Goal: Task Accomplishment & Management: Complete application form

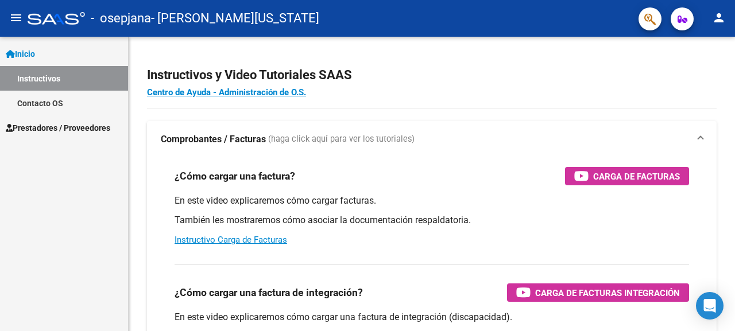
click at [58, 127] on span "Prestadores / Proveedores" at bounding box center [58, 128] width 104 height 13
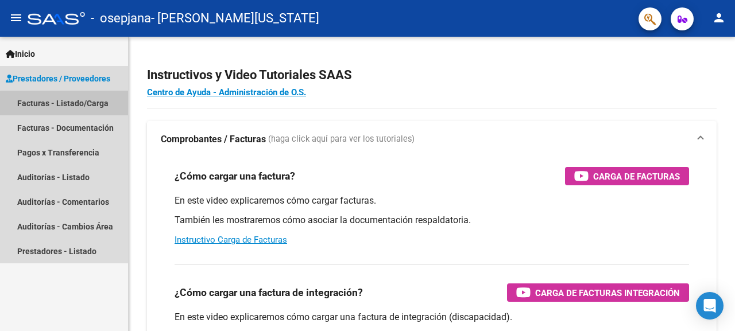
click at [83, 104] on link "Facturas - Listado/Carga" at bounding box center [64, 103] width 128 height 25
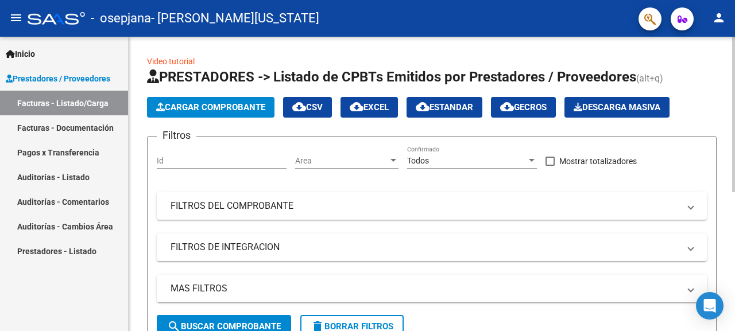
click at [203, 106] on span "Cargar Comprobante" at bounding box center [210, 107] width 109 height 10
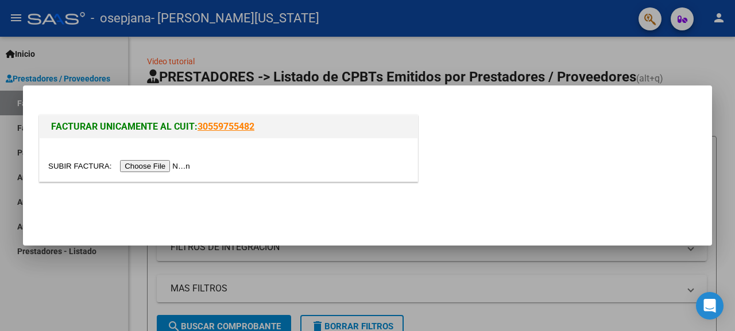
click at [164, 165] on input "file" at bounding box center [120, 166] width 145 height 12
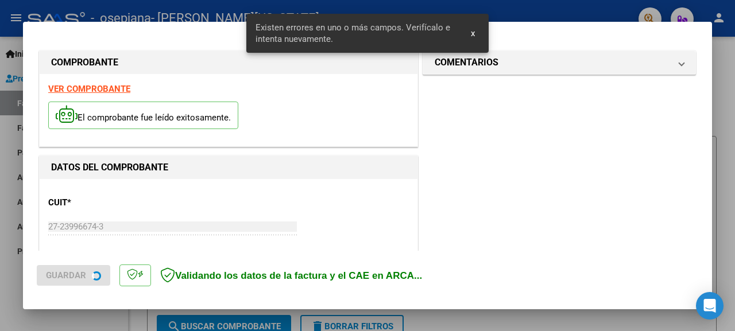
scroll to position [284, 0]
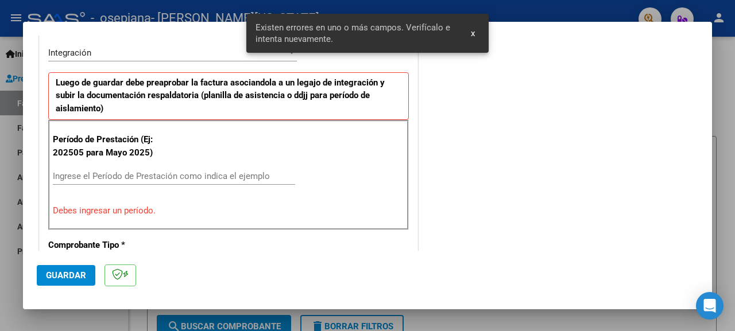
click at [124, 176] on input "Ingrese el Período de Prestación como indica el ejemplo" at bounding box center [174, 176] width 242 height 10
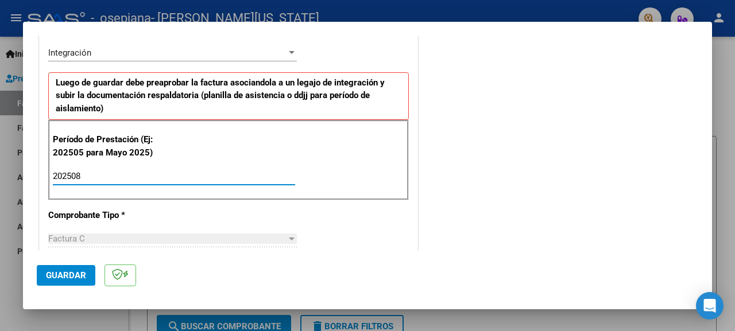
type input "202508"
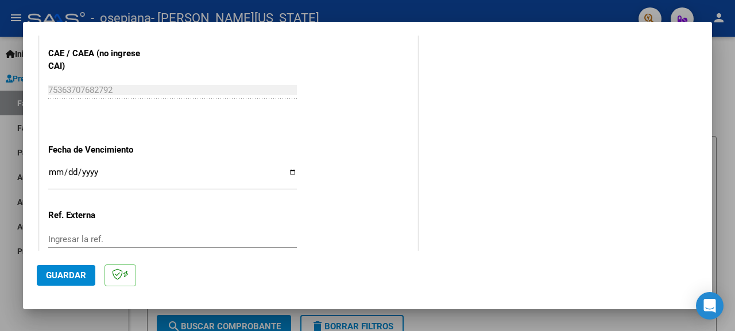
scroll to position [770, 0]
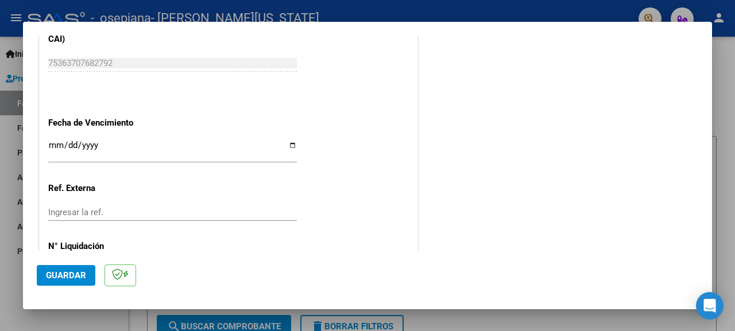
click at [54, 141] on input "Ingresar la fecha" at bounding box center [172, 150] width 249 height 18
click at [289, 141] on input "Ingresar la fecha" at bounding box center [172, 150] width 249 height 18
type input "[DATE]"
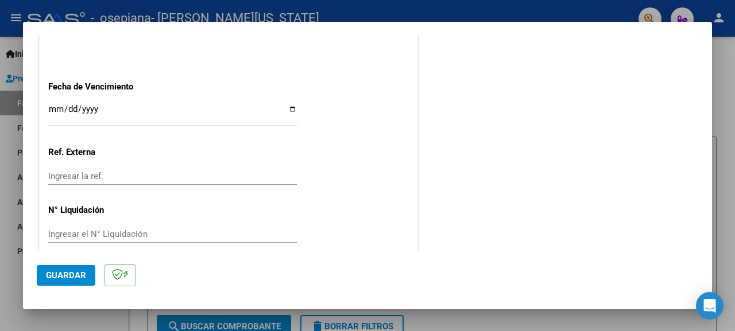
click at [73, 276] on span "Guardar" at bounding box center [66, 275] width 40 height 10
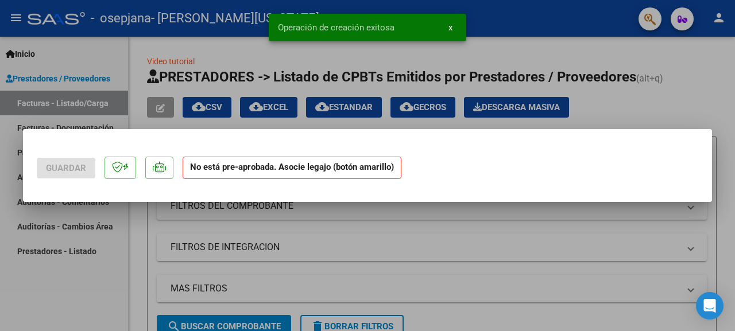
scroll to position [0, 0]
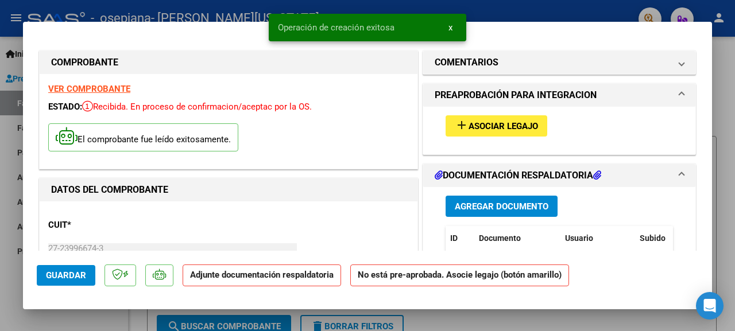
click at [504, 124] on span "Asociar Legajo" at bounding box center [502, 126] width 69 height 10
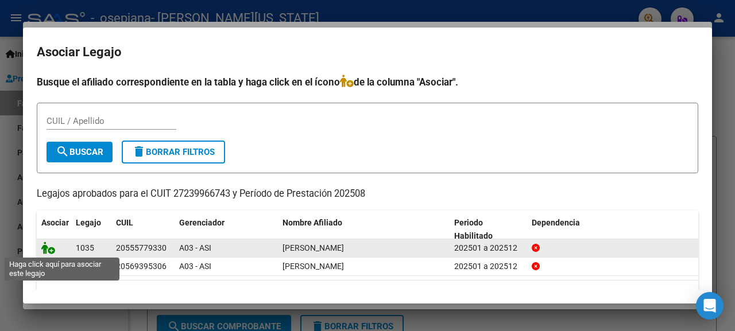
click at [52, 251] on icon at bounding box center [48, 248] width 14 height 13
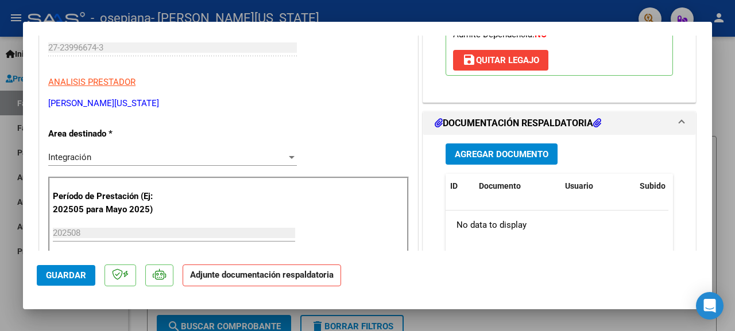
scroll to position [173, 0]
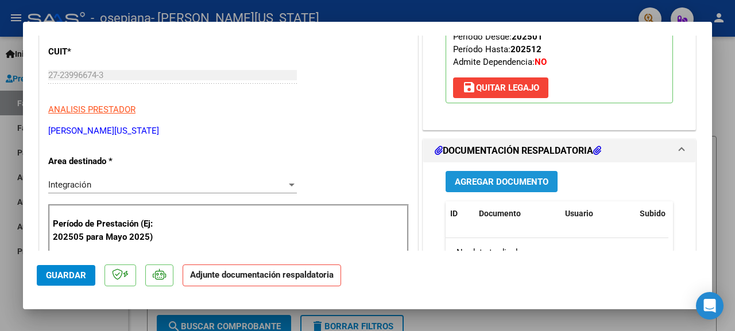
click at [525, 176] on button "Agregar Documento" at bounding box center [501, 181] width 112 height 21
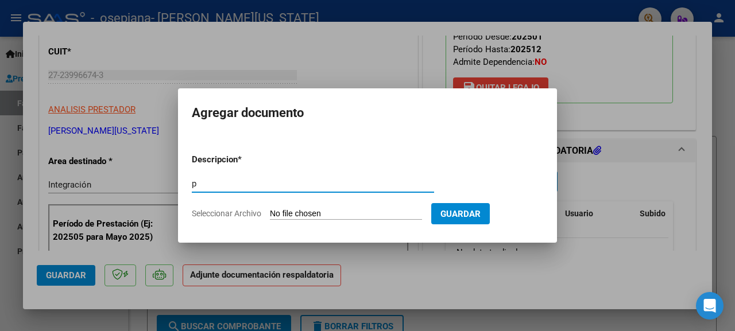
type input "planilla asistencia"
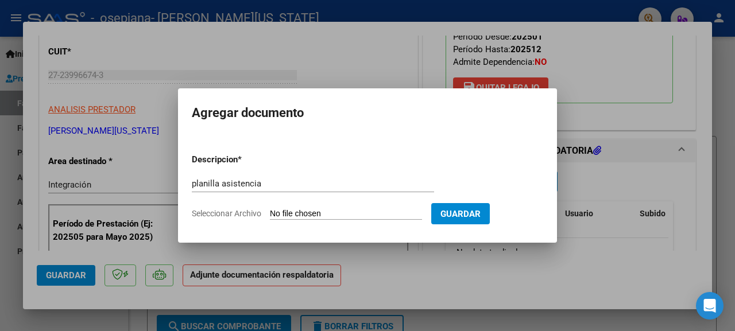
click at [335, 216] on input "Seleccionar Archivo" at bounding box center [346, 214] width 152 height 11
type input "C:\fakepath\[PERSON_NAME].pdf"
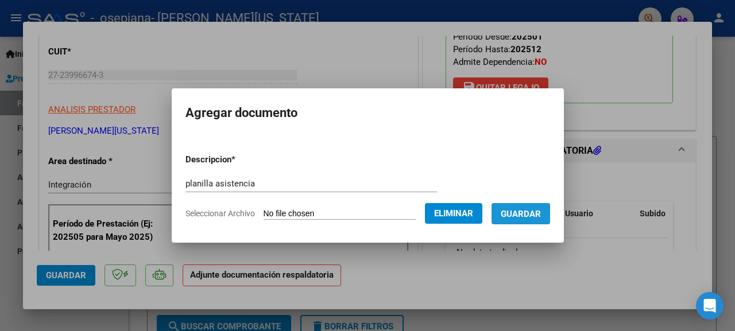
click at [512, 216] on span "Guardar" at bounding box center [521, 214] width 40 height 10
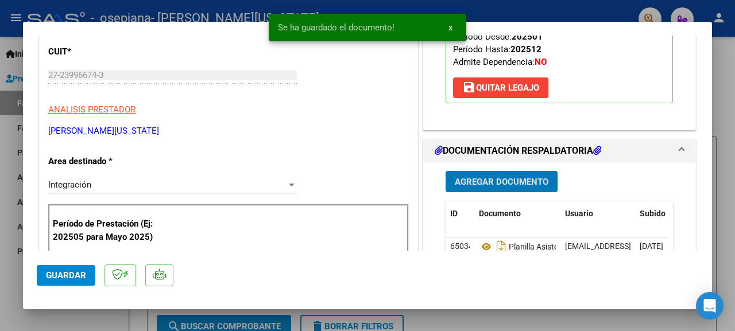
click at [496, 179] on span "Agregar Documento" at bounding box center [502, 182] width 94 height 10
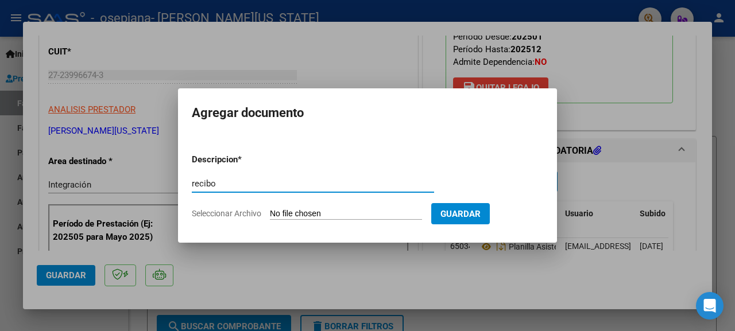
type input "recibo"
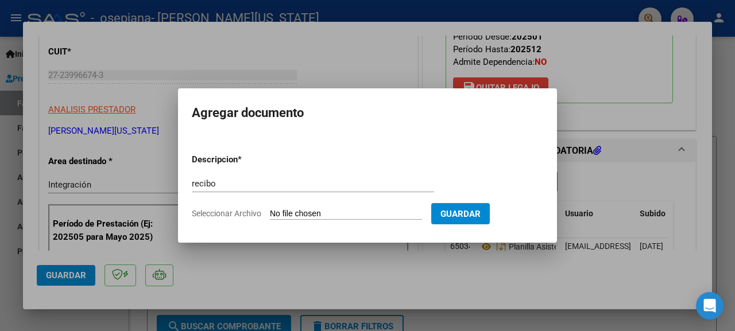
click at [360, 209] on input "Seleccionar Archivo" at bounding box center [346, 214] width 152 height 11
type input "C:\fakepath\RECIBO1.pdf"
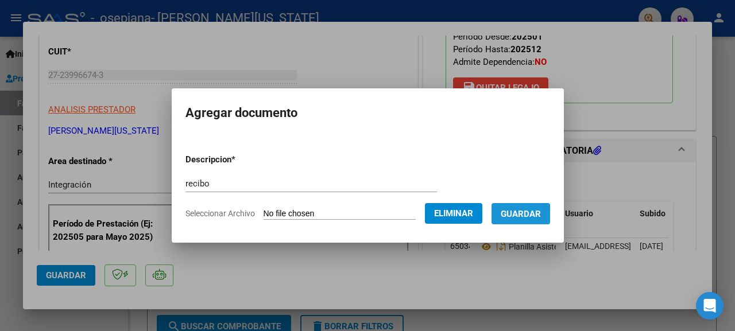
click at [523, 215] on span "Guardar" at bounding box center [521, 214] width 40 height 10
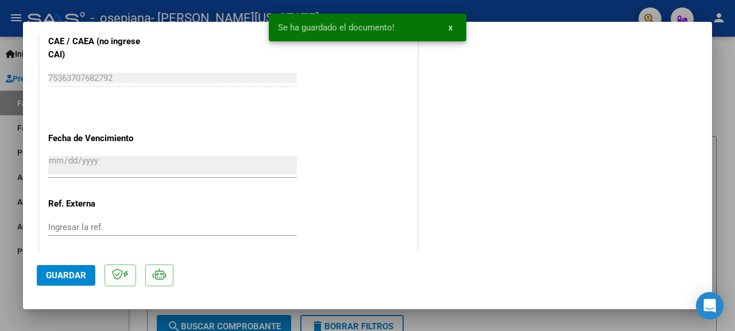
scroll to position [824, 0]
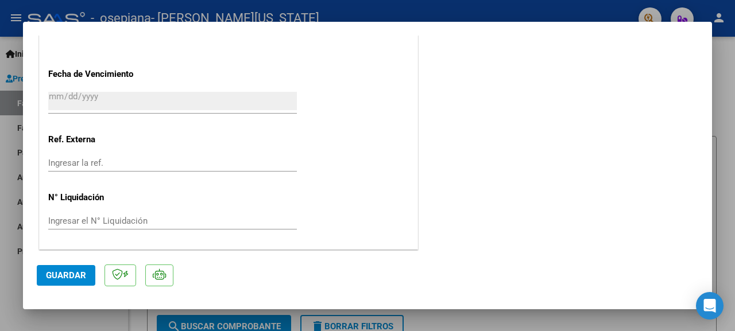
click at [72, 270] on span "Guardar" at bounding box center [66, 275] width 40 height 10
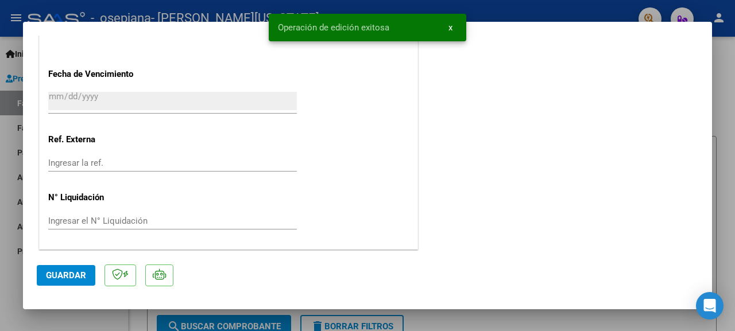
click at [725, 110] on div at bounding box center [367, 165] width 735 height 331
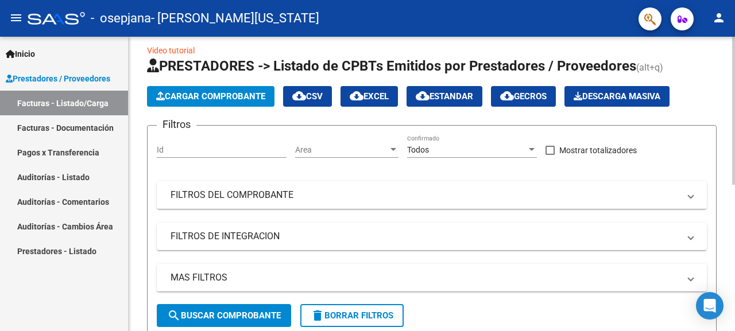
scroll to position [0, 0]
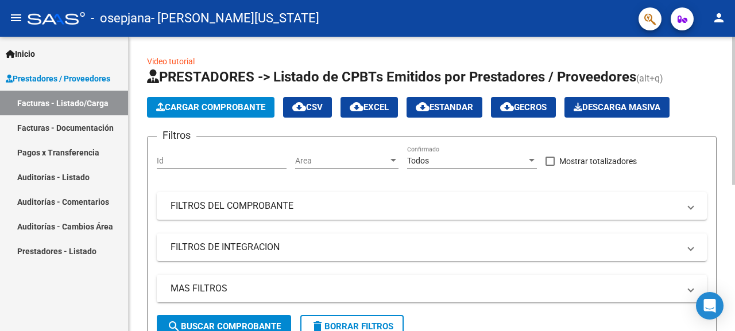
click at [733, 91] on div at bounding box center [733, 111] width 3 height 148
click at [224, 107] on span "Cargar Comprobante" at bounding box center [210, 107] width 109 height 10
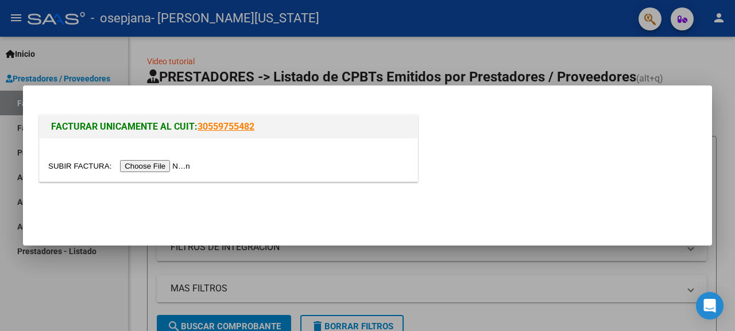
click at [172, 162] on input "file" at bounding box center [120, 166] width 145 height 12
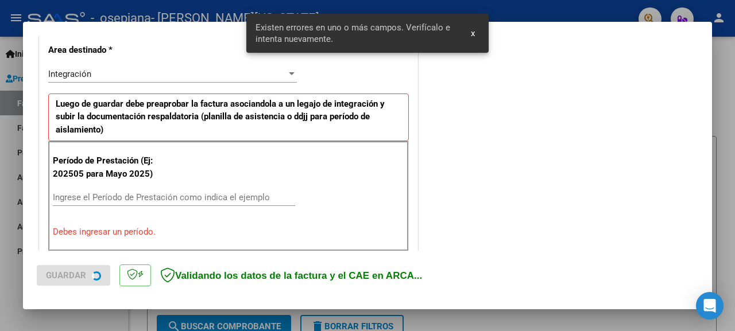
scroll to position [284, 0]
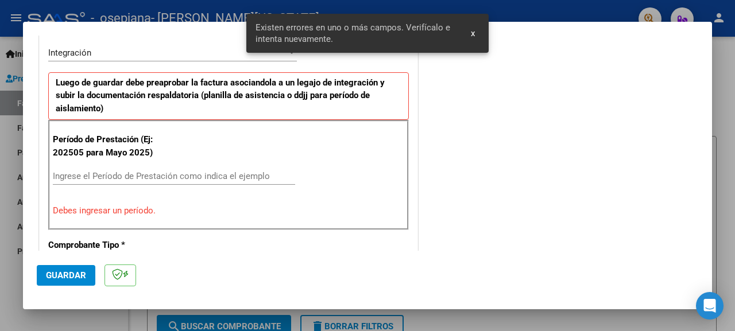
click at [114, 174] on input "Ingrese el Período de Prestación como indica el ejemplo" at bounding box center [174, 176] width 242 height 10
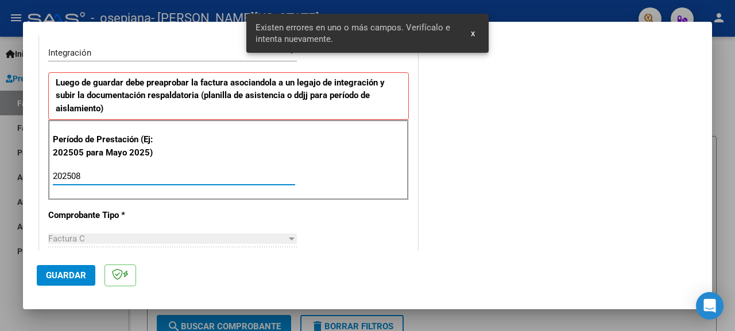
type input "202508"
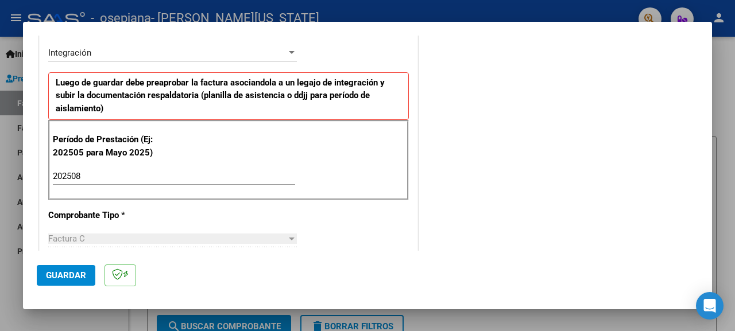
click at [704, 120] on mat-dialog-content "COMPROBANTE VER COMPROBANTE El comprobante fue leído exitosamente. DATOS DEL CO…" at bounding box center [367, 143] width 689 height 215
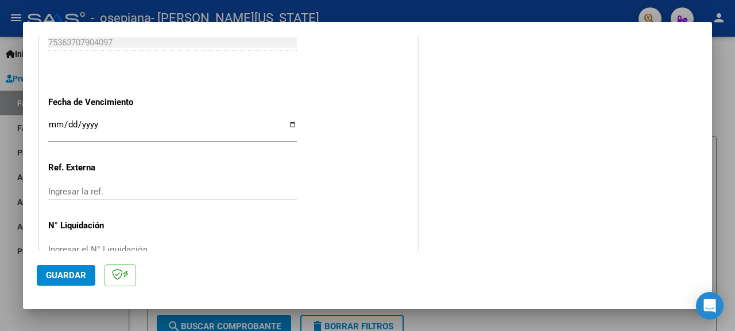
scroll to position [807, 0]
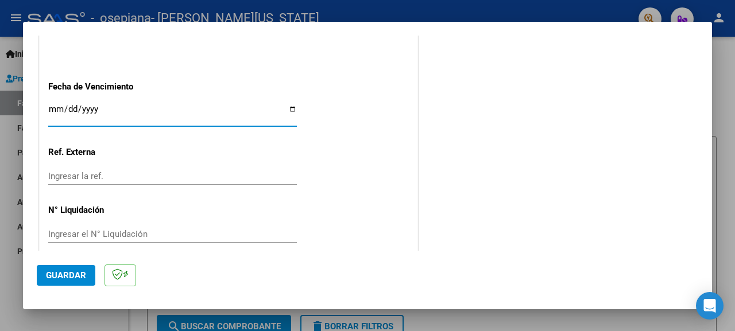
click at [290, 104] on input "Ingresar la fecha" at bounding box center [172, 113] width 249 height 18
type input "[DATE]"
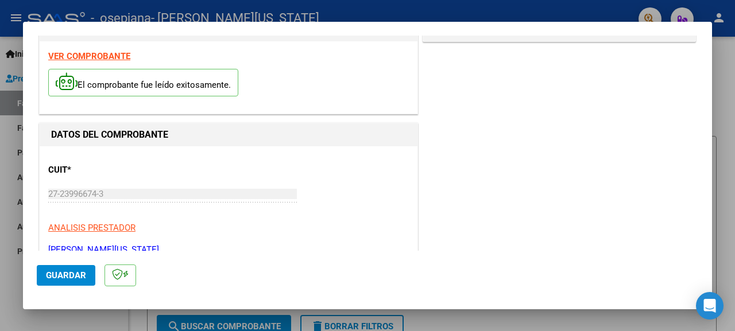
scroll to position [0, 0]
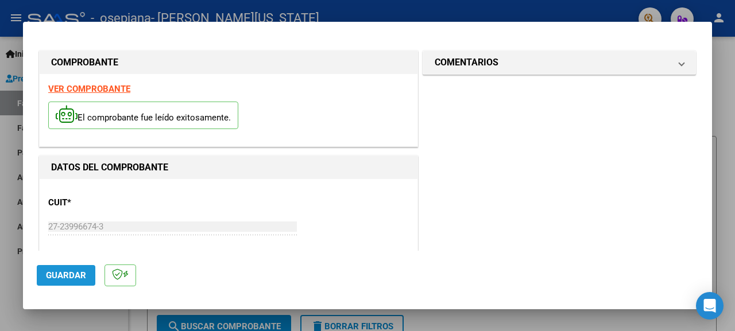
click at [71, 273] on span "Guardar" at bounding box center [66, 275] width 40 height 10
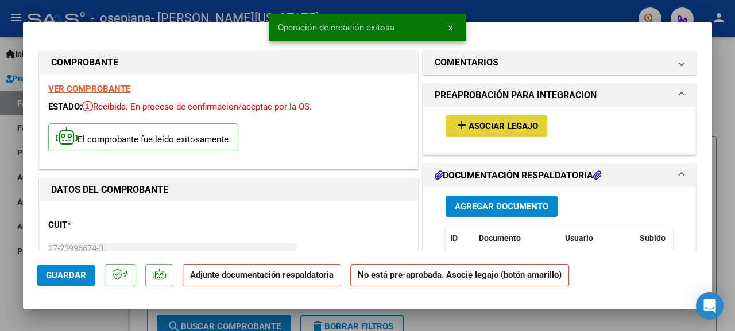
click at [487, 130] on span "Asociar Legajo" at bounding box center [502, 126] width 69 height 10
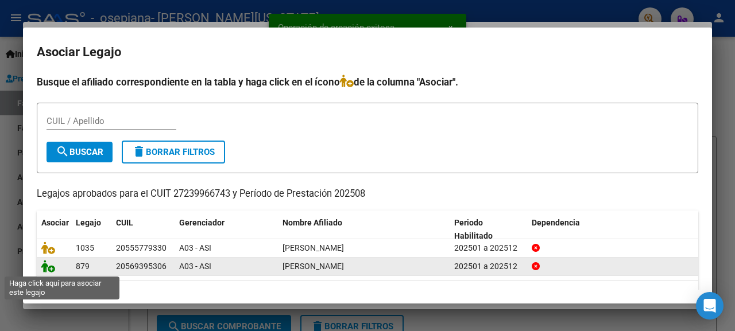
click at [53, 270] on icon at bounding box center [48, 266] width 14 height 13
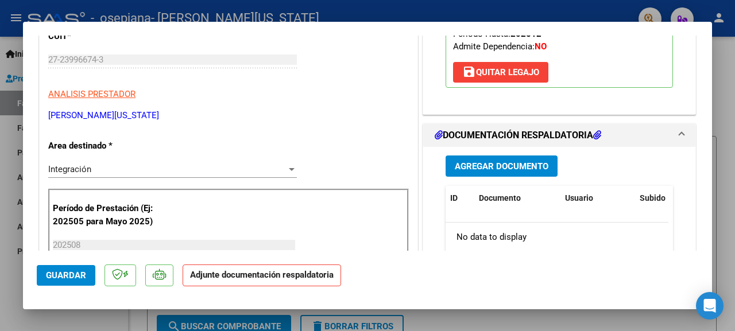
scroll to position [228, 0]
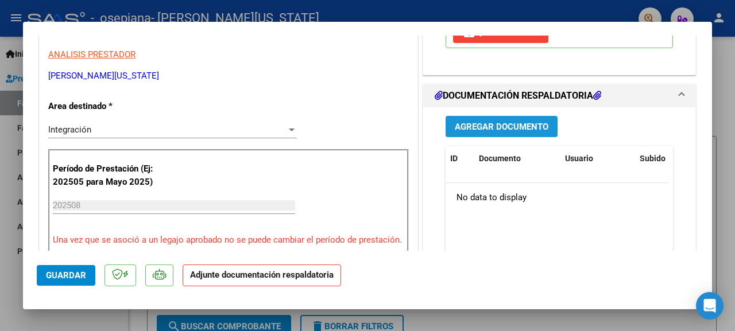
click at [494, 124] on span "Agregar Documento" at bounding box center [502, 127] width 94 height 10
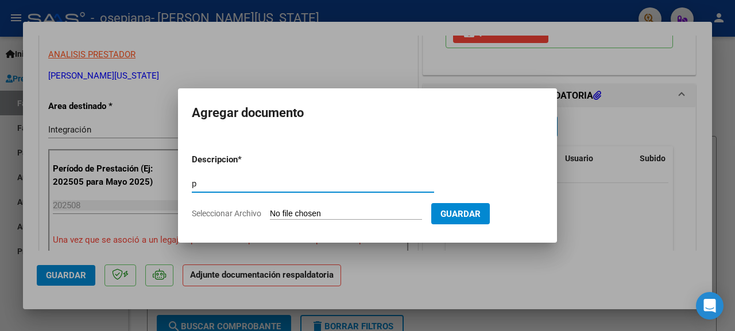
type input "PLANILLA ASISTENCIA"
click at [362, 215] on input "Seleccionar Archivo" at bounding box center [346, 214] width 152 height 11
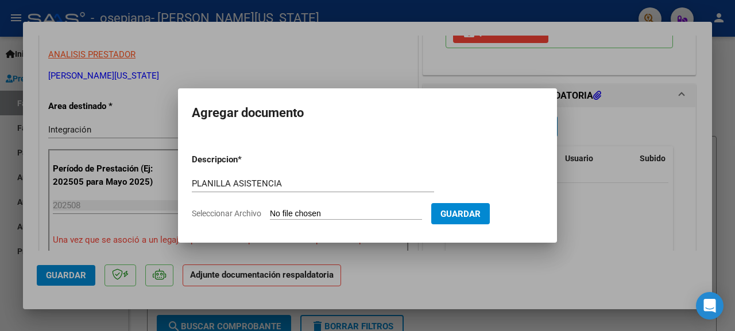
type input "C:\fakepath\MAXIMO.pdf"
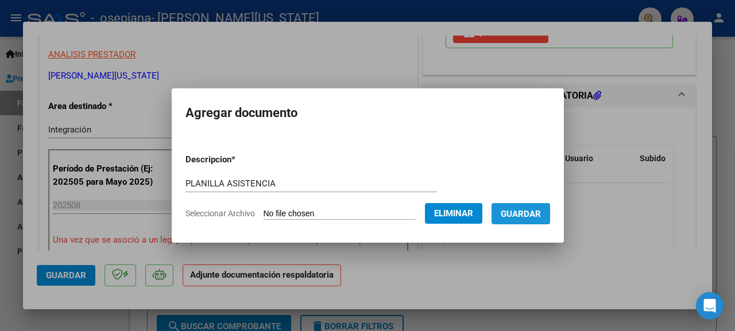
click at [526, 212] on span "Guardar" at bounding box center [521, 214] width 40 height 10
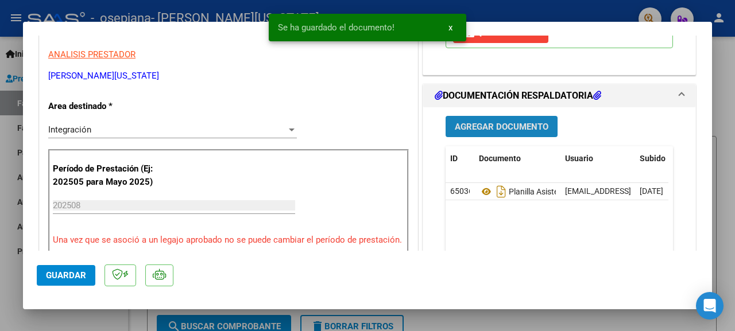
click at [514, 124] on span "Agregar Documento" at bounding box center [502, 127] width 94 height 10
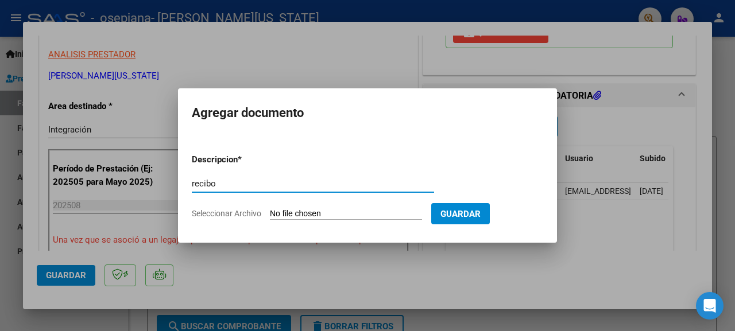
type input "recibo"
click at [315, 211] on input "Seleccionar Archivo" at bounding box center [346, 214] width 152 height 11
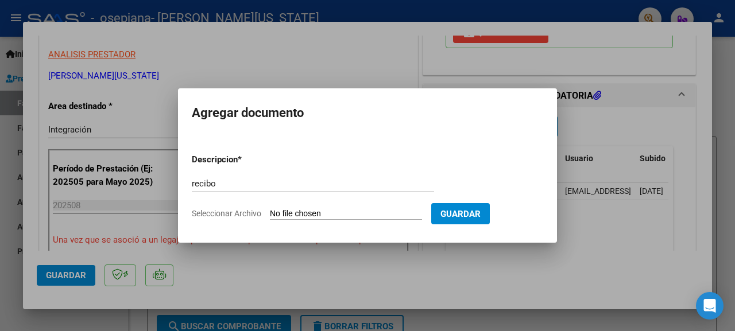
type input "C:\fakepath\RECIBO2.pdf"
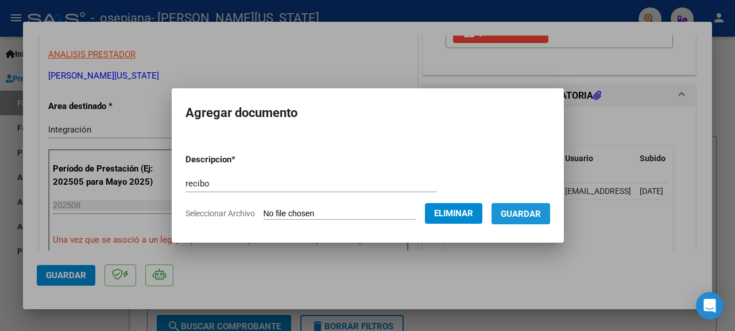
click at [533, 215] on span "Guardar" at bounding box center [521, 214] width 40 height 10
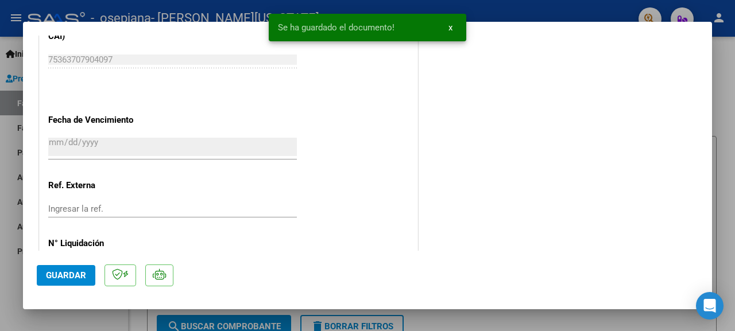
scroll to position [824, 0]
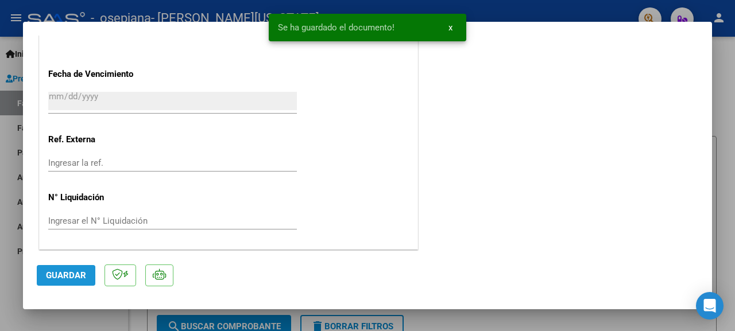
click at [61, 277] on span "Guardar" at bounding box center [66, 275] width 40 height 10
click at [724, 78] on div at bounding box center [367, 165] width 735 height 331
type input "$ 0,00"
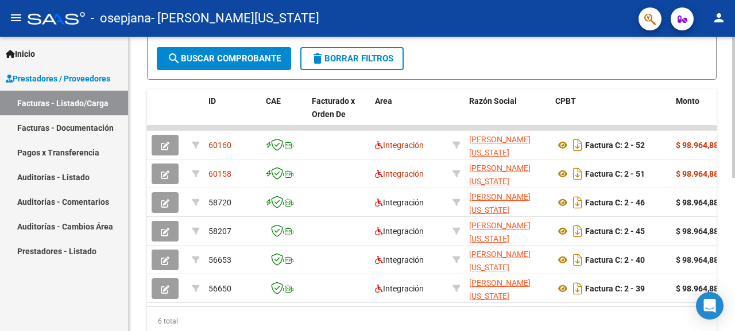
scroll to position [277, 0]
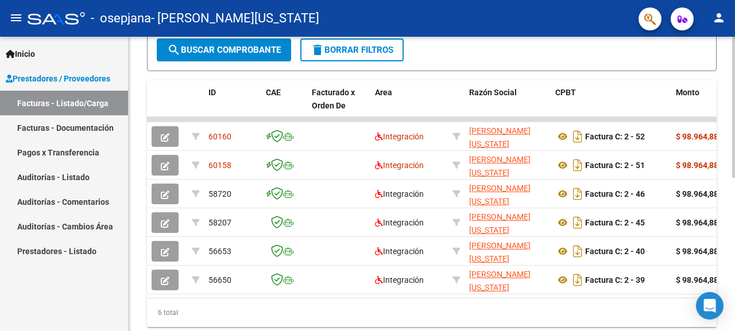
click at [730, 240] on div "Video tutorial PRESTADORES -> Listado de CPBTs Emitidos por Prestadores / Prove…" at bounding box center [433, 62] width 609 height 604
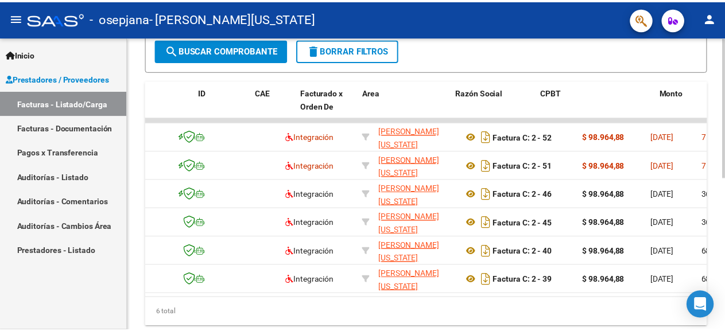
scroll to position [0, 0]
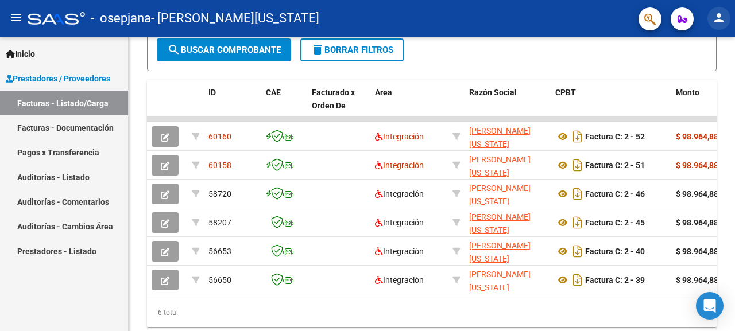
click at [723, 13] on mat-icon "person" at bounding box center [719, 18] width 14 height 14
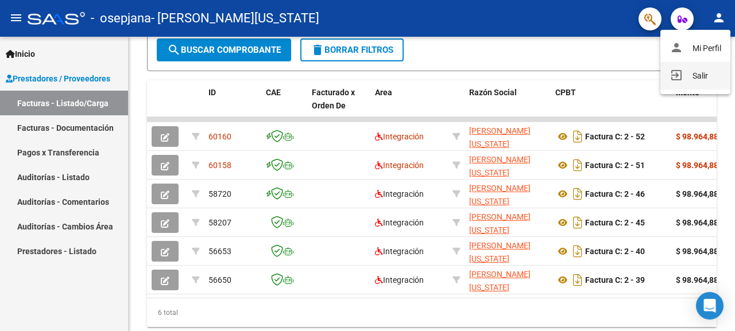
click at [699, 78] on button "exit_to_app Salir" at bounding box center [695, 76] width 70 height 28
